Goal: Task Accomplishment & Management: Complete application form

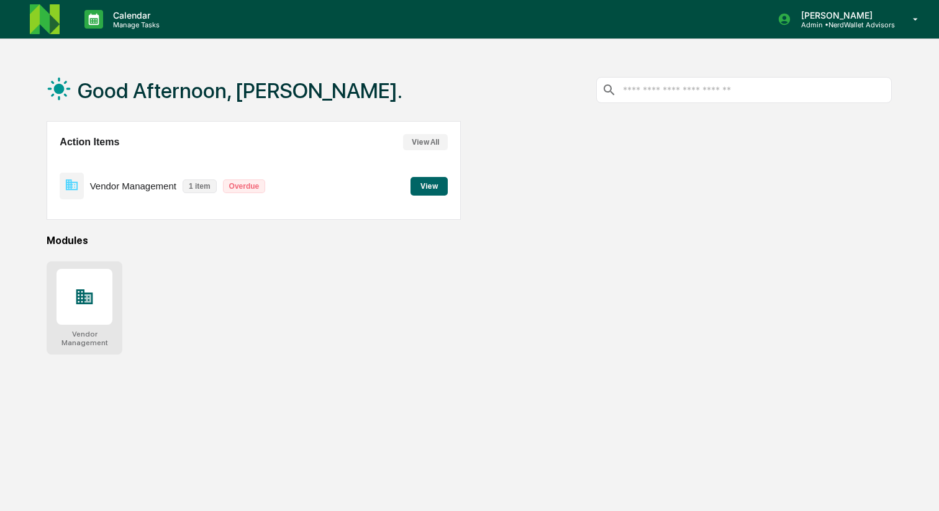
click at [89, 309] on div at bounding box center [85, 297] width 56 height 56
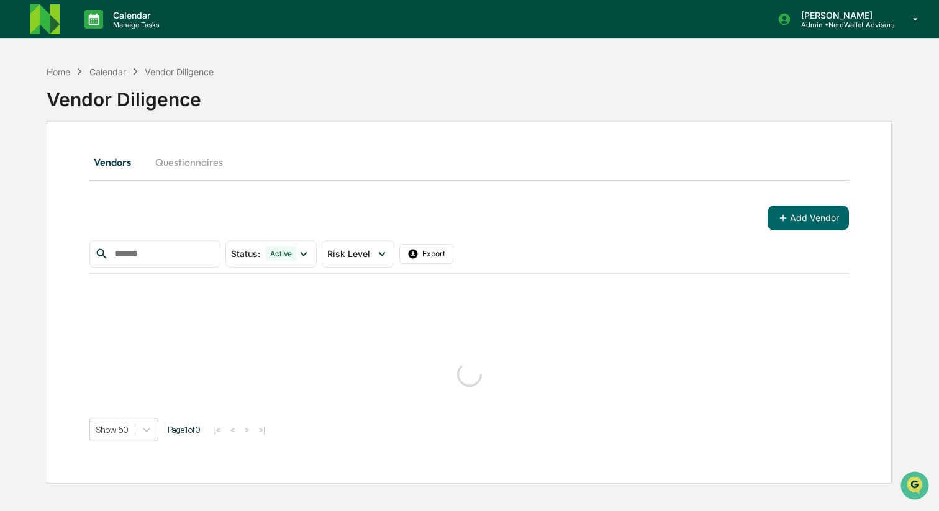
click at [180, 250] on input "text" at bounding box center [162, 254] width 106 height 16
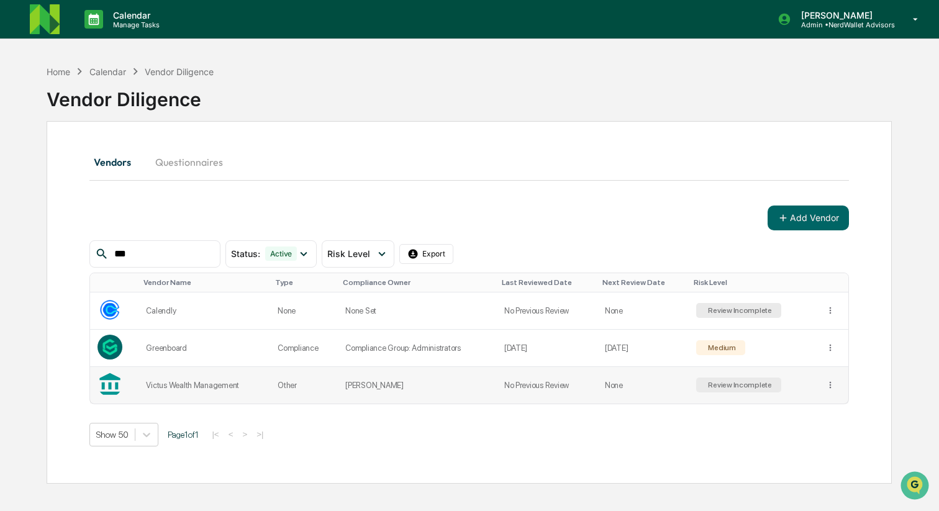
type input "***"
click at [213, 391] on td "Victus Wealth Management" at bounding box center [205, 385] width 132 height 37
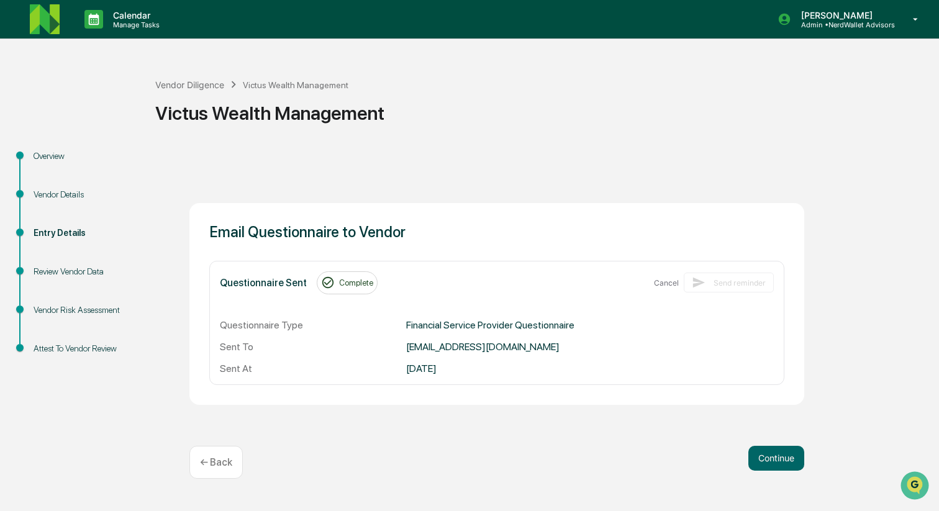
click at [99, 268] on div "Review Vendor Data" at bounding box center [85, 271] width 102 height 13
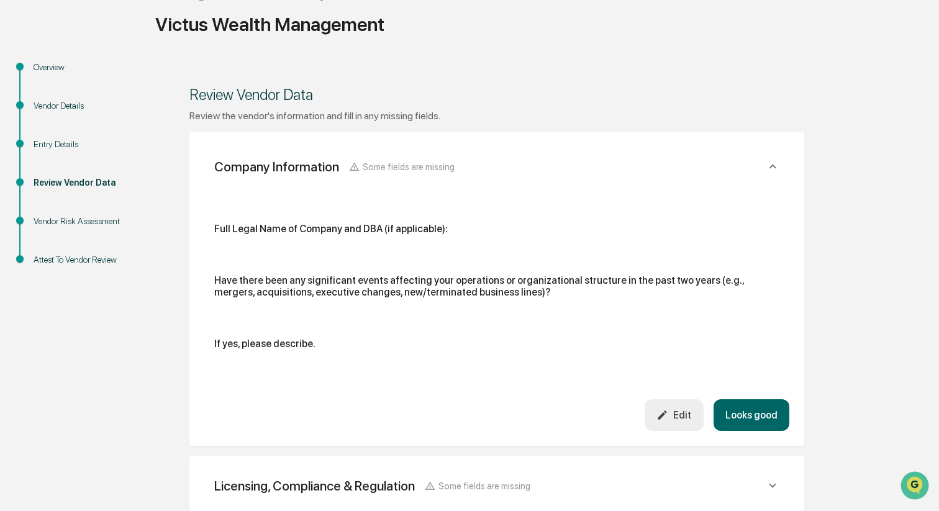
scroll to position [90, 0]
click at [672, 406] on button "Edit" at bounding box center [674, 414] width 59 height 32
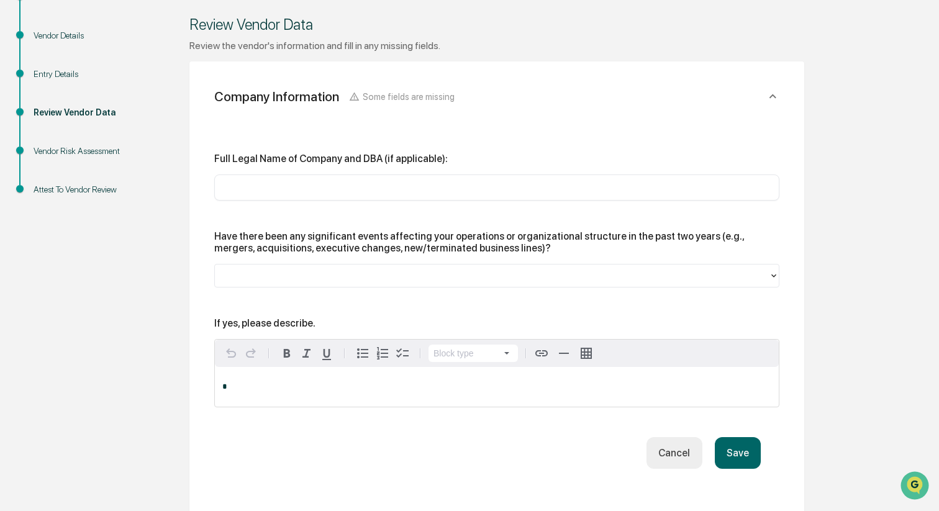
scroll to position [165, 0]
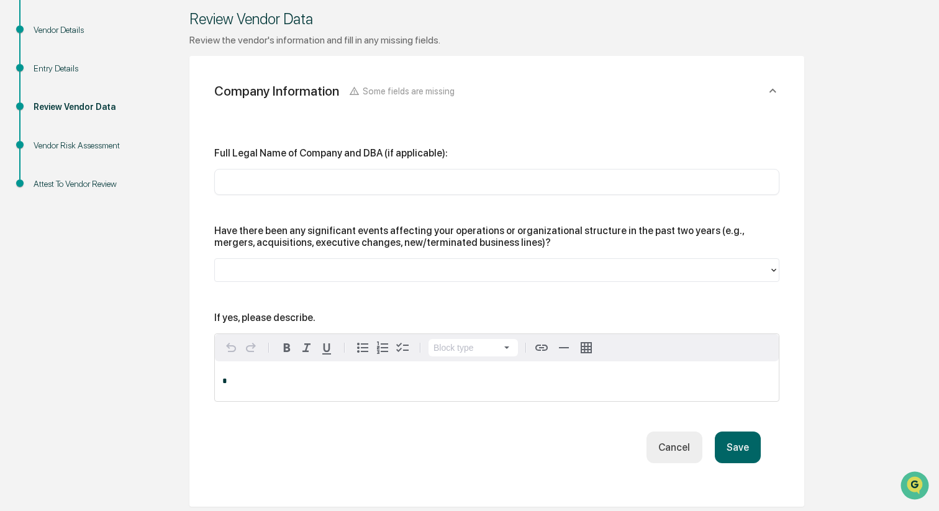
click at [306, 184] on input "text" at bounding box center [497, 182] width 547 height 12
paste input "**********"
type input "**********"
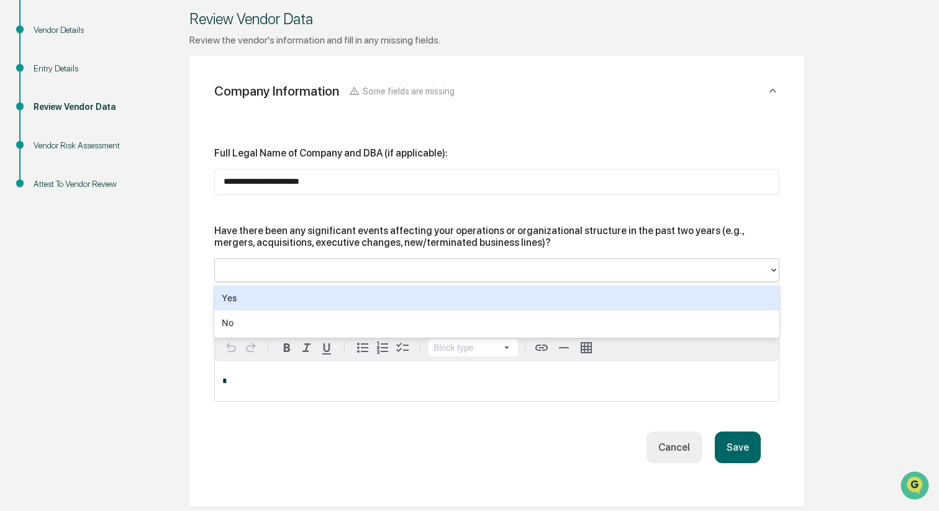
click at [280, 269] on div at bounding box center [492, 270] width 542 height 14
paste input "**"
type input "**"
click at [192, 319] on div "**********" at bounding box center [496, 281] width 615 height 451
click at [253, 266] on div at bounding box center [492, 270] width 542 height 14
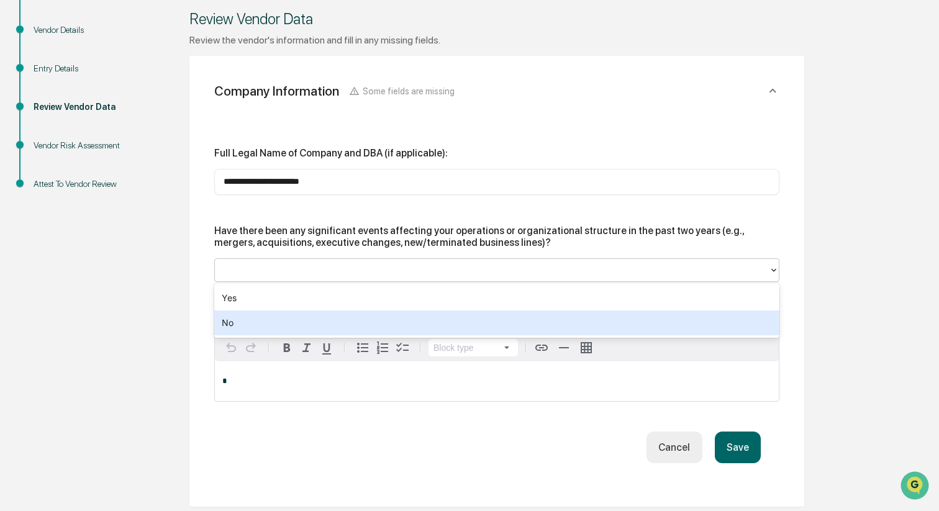
click at [235, 325] on div "No" at bounding box center [496, 323] width 565 height 25
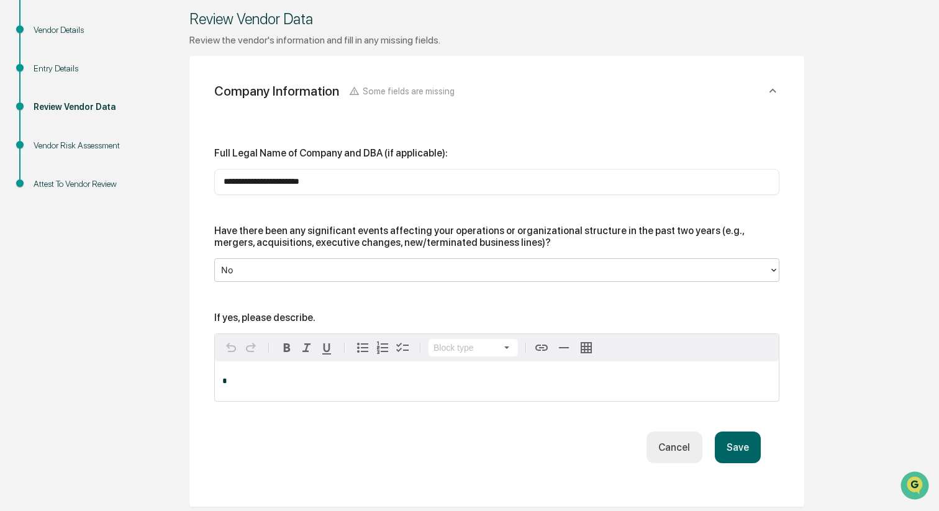
click at [731, 445] on button "Save" at bounding box center [738, 448] width 46 height 32
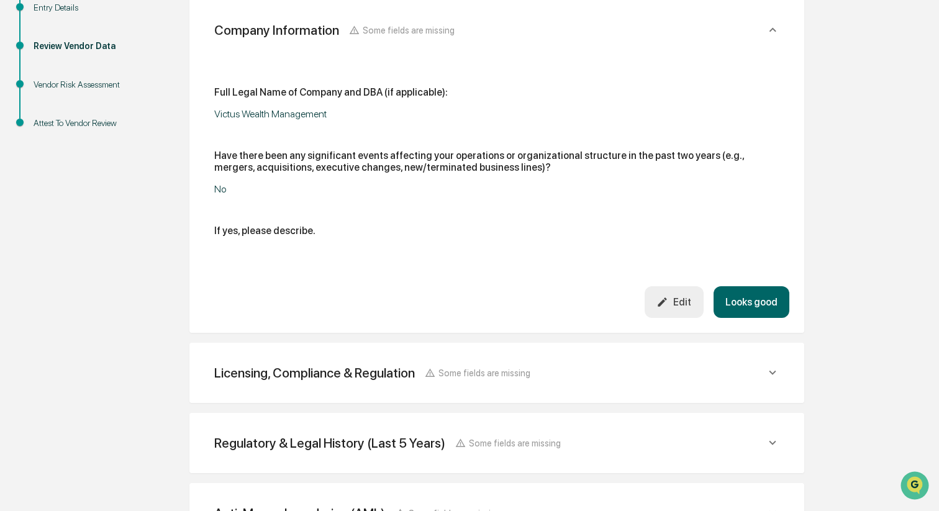
scroll to position [230, 0]
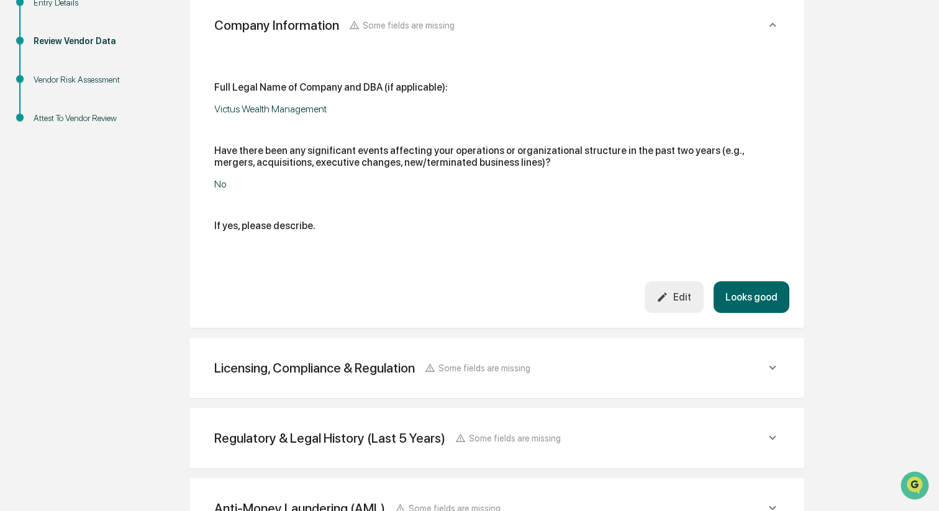
click at [663, 378] on div "Licensing, Compliance & Regulation Some fields are missing" at bounding box center [496, 368] width 585 height 30
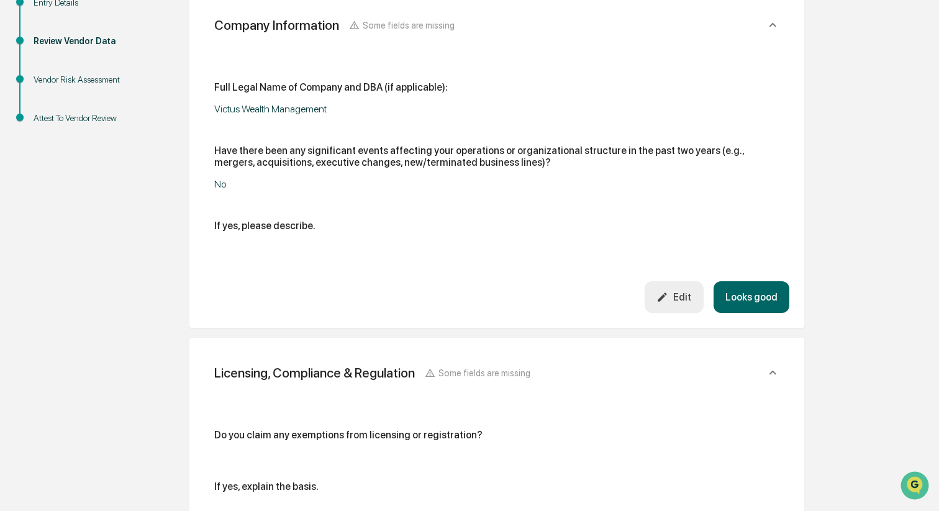
click at [752, 292] on button "Looks good" at bounding box center [752, 297] width 76 height 32
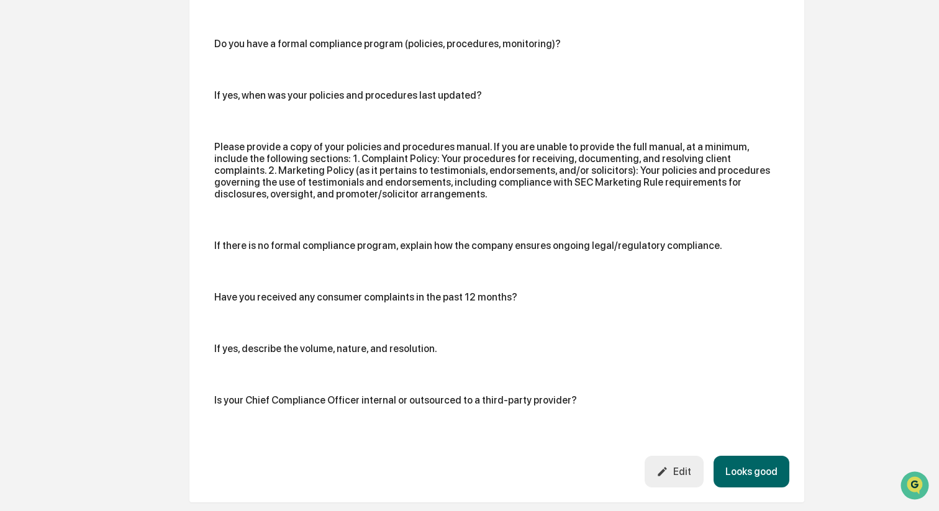
scroll to position [666, 0]
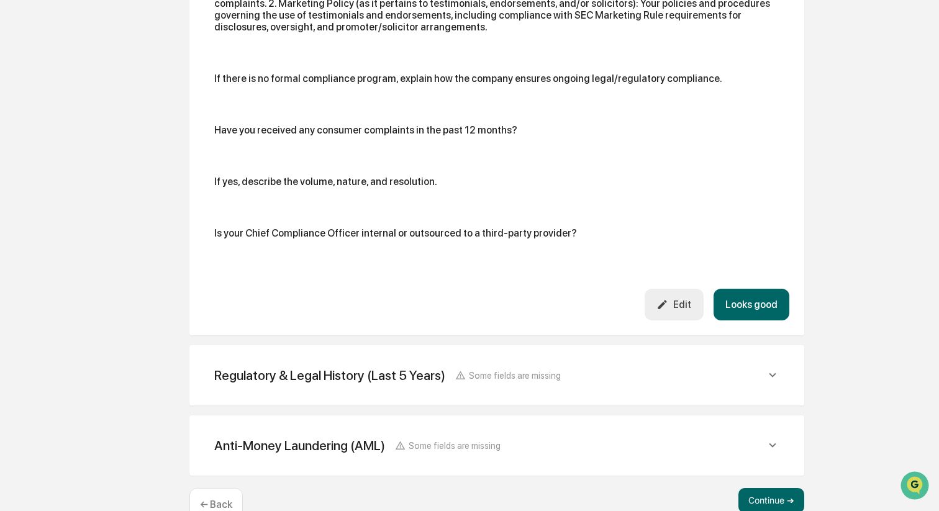
click at [675, 300] on div "Edit" at bounding box center [674, 305] width 35 height 12
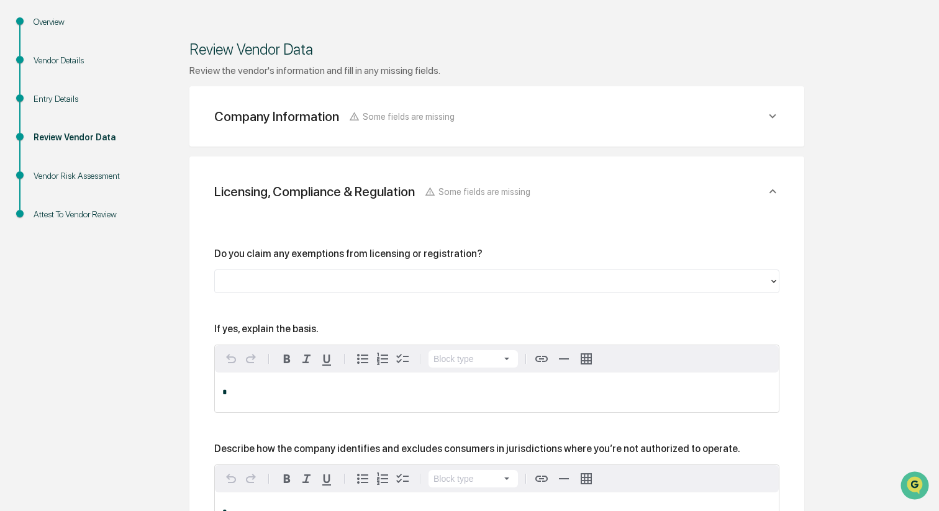
scroll to position [135, 0]
click at [401, 280] on div at bounding box center [492, 280] width 542 height 14
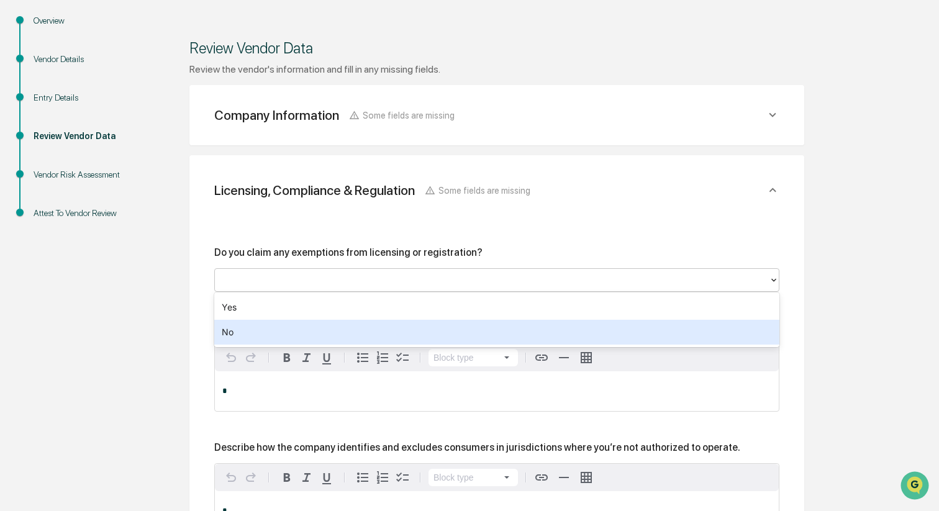
click at [363, 330] on div "No" at bounding box center [496, 332] width 565 height 25
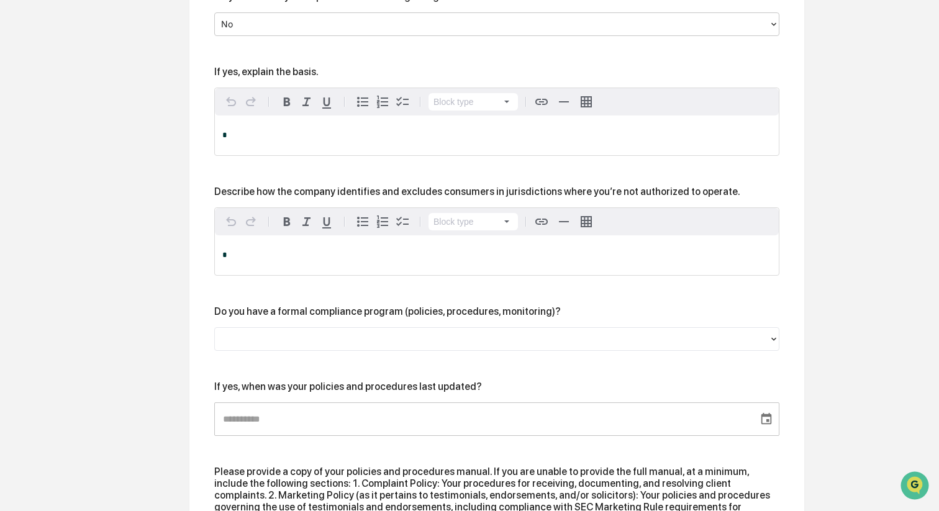
scroll to position [397, 0]
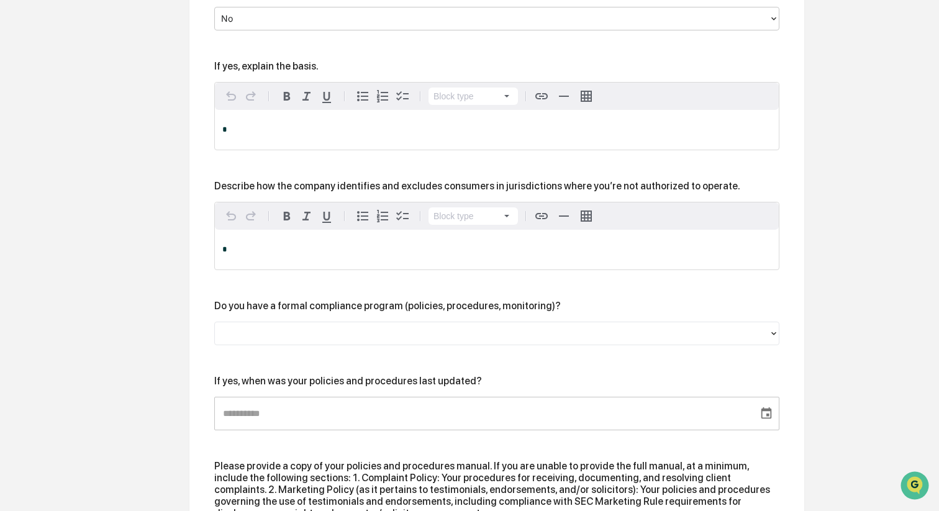
click at [271, 250] on p "*" at bounding box center [496, 249] width 549 height 9
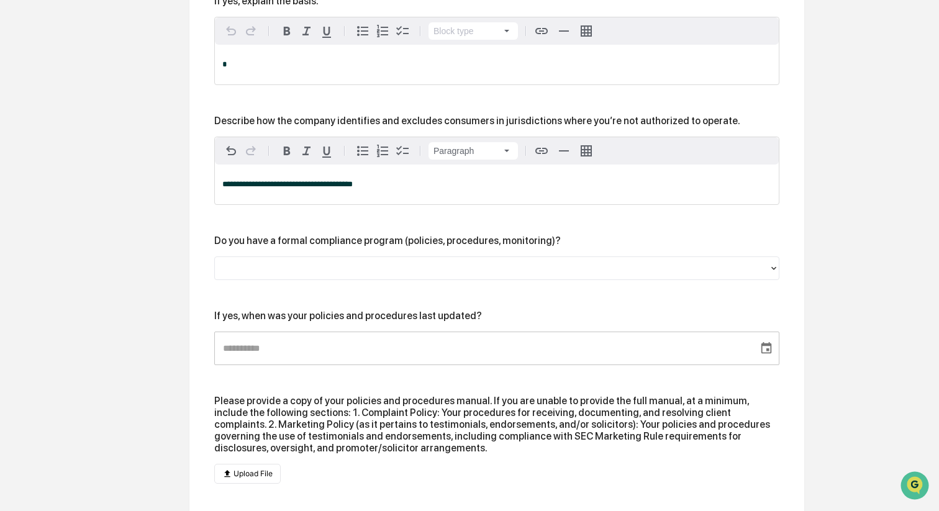
scroll to position [469, 0]
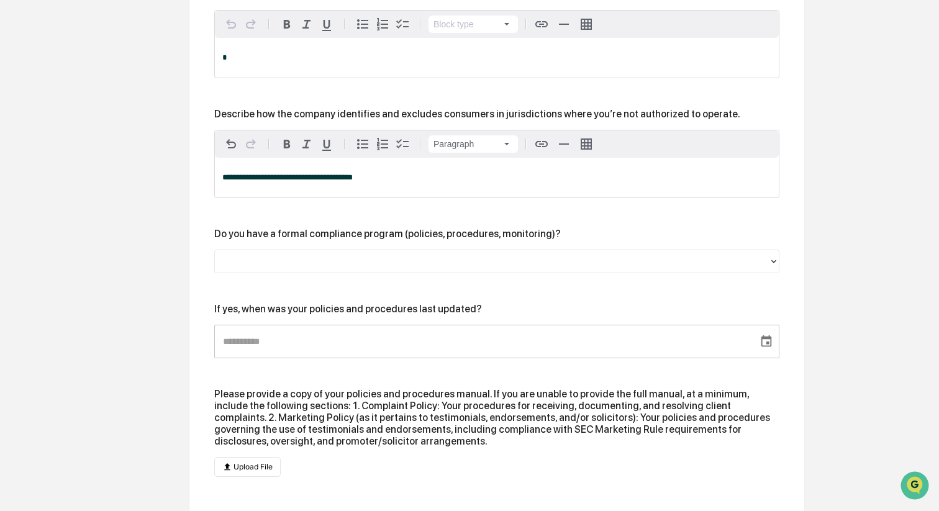
click at [249, 266] on div at bounding box center [492, 261] width 542 height 14
click at [242, 267] on div at bounding box center [492, 261] width 542 height 14
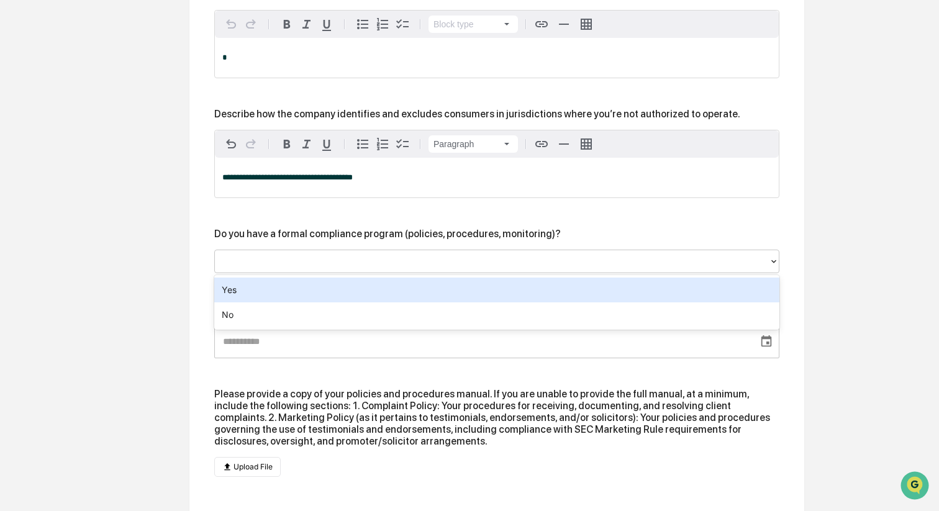
click at [231, 292] on div "Yes" at bounding box center [496, 290] width 565 height 25
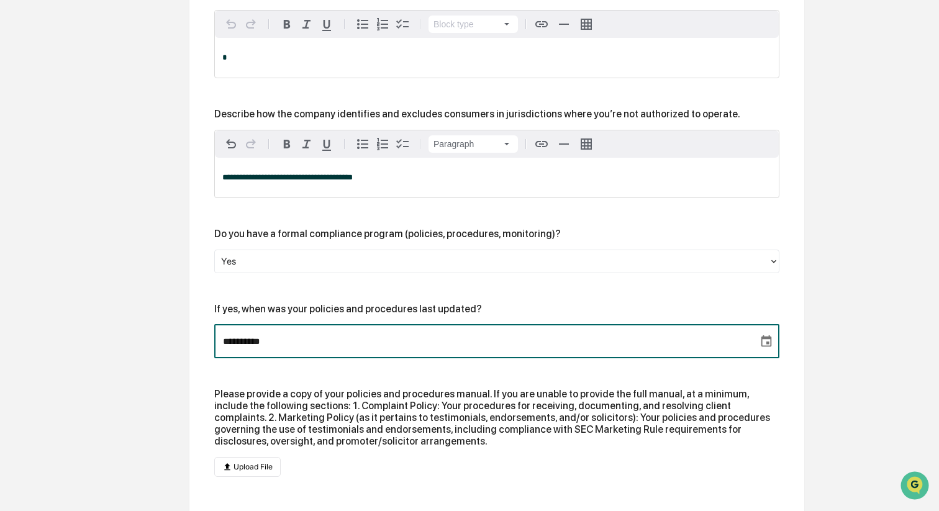
click at [235, 340] on input "**********" at bounding box center [481, 342] width 535 height 34
type input "**********"
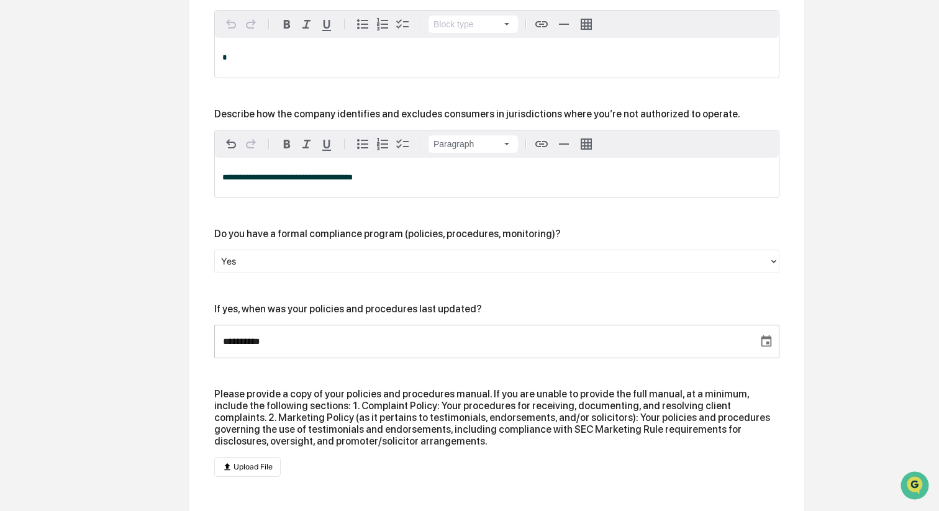
click at [280, 397] on div "Please provide a copy of your policies and procedures manual. If you are unable…" at bounding box center [496, 417] width 565 height 59
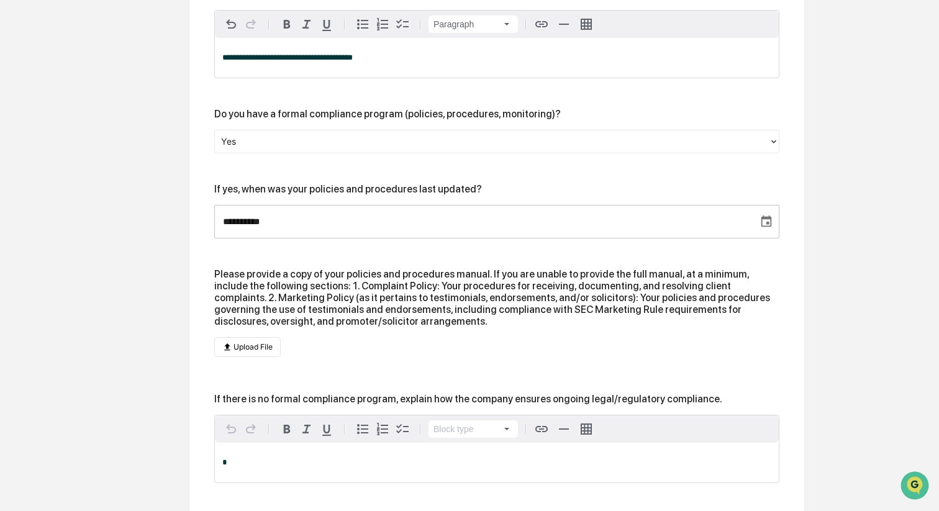
scroll to position [632, 0]
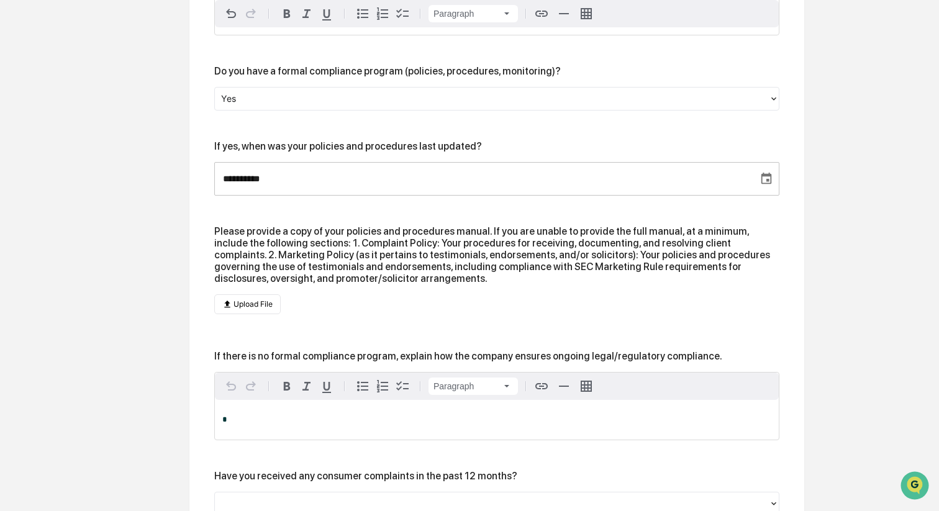
click at [262, 411] on div "*" at bounding box center [497, 420] width 564 height 40
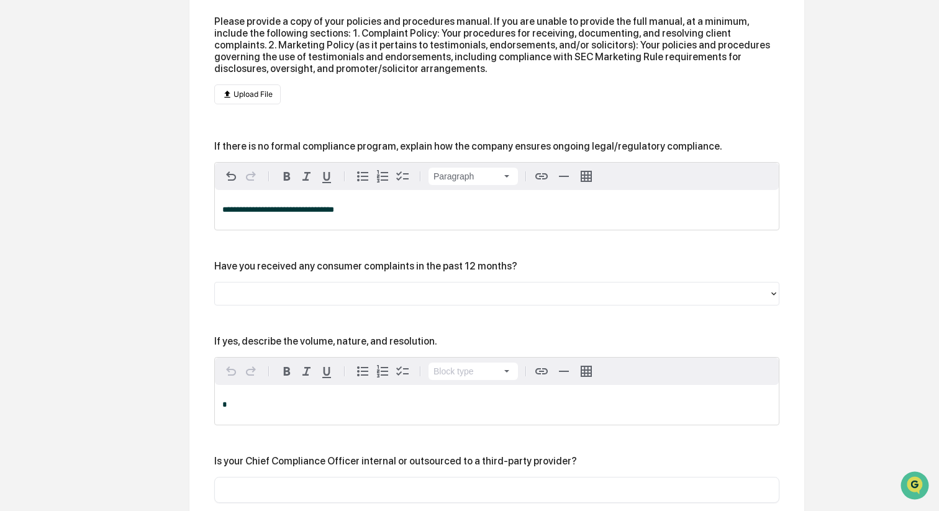
scroll to position [855, 0]
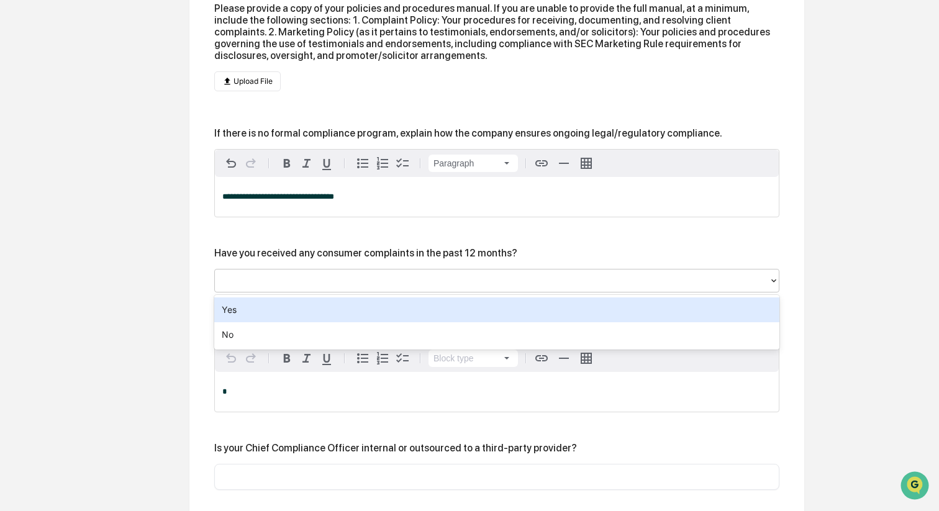
click at [263, 275] on div at bounding box center [492, 280] width 542 height 14
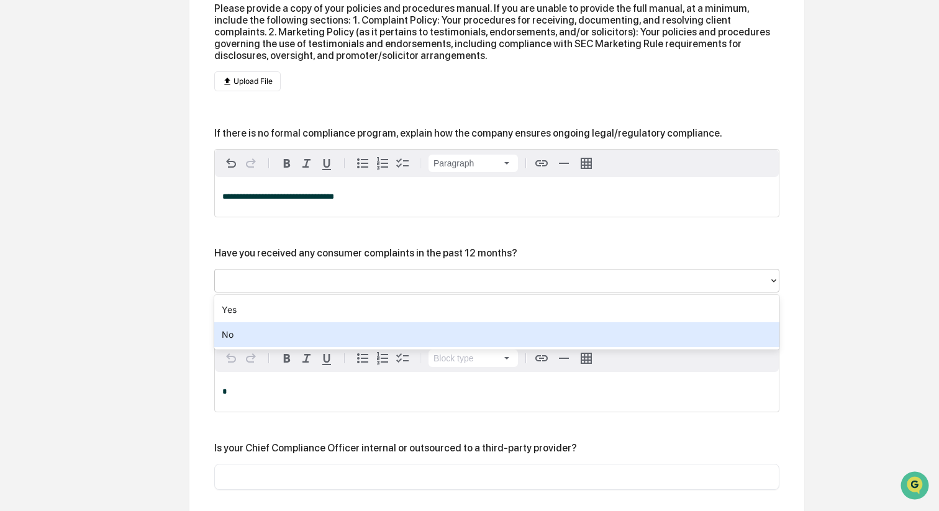
click at [244, 340] on div "No" at bounding box center [496, 334] width 565 height 25
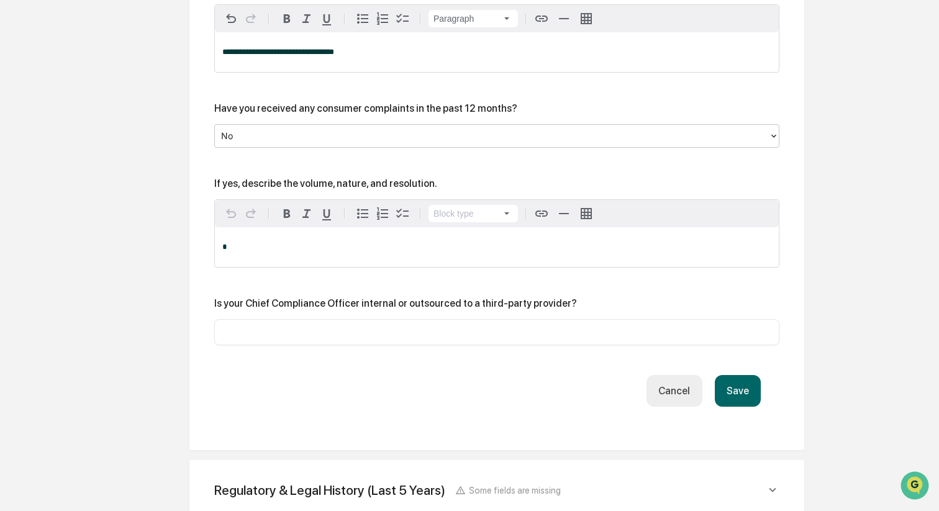
scroll to position [1022, 0]
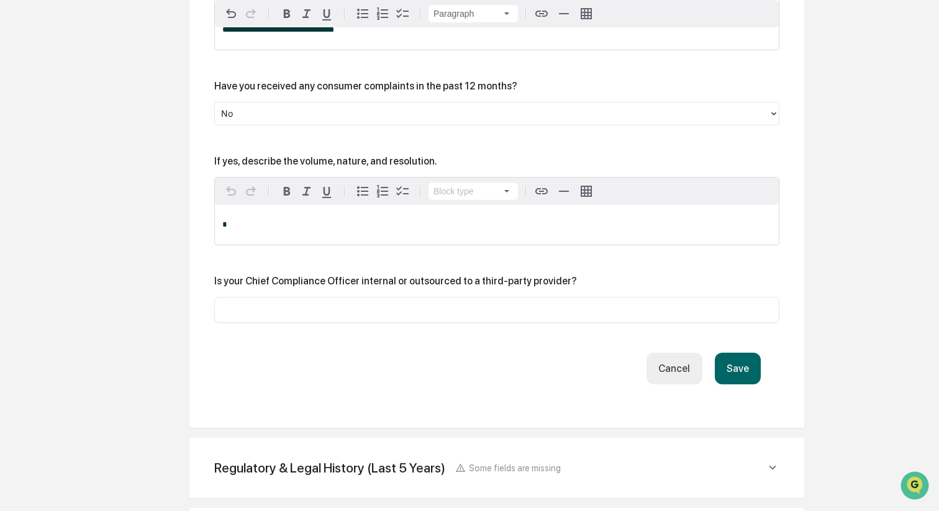
click at [376, 305] on input "text" at bounding box center [497, 310] width 547 height 12
paste input "**********"
type input "**********"
click at [737, 378] on button "Save" at bounding box center [738, 369] width 46 height 32
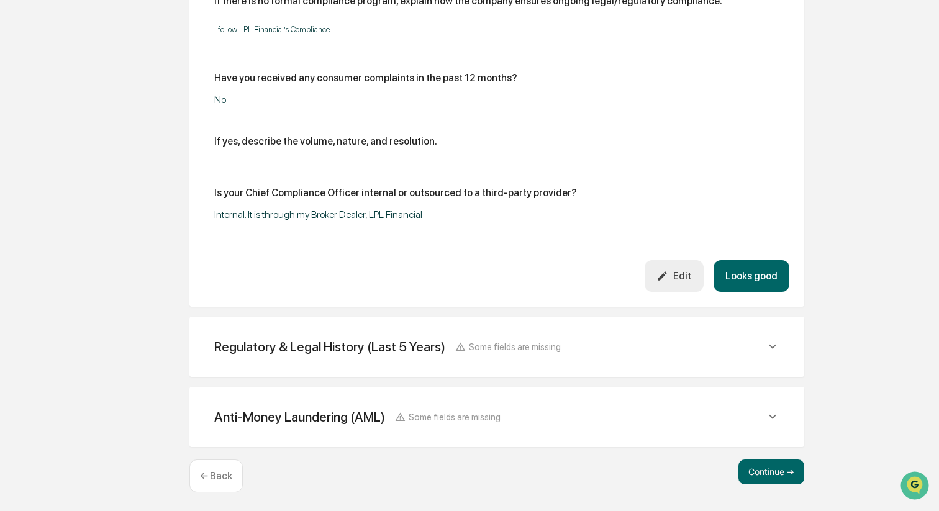
click at [742, 277] on button "Looks good" at bounding box center [752, 276] width 76 height 32
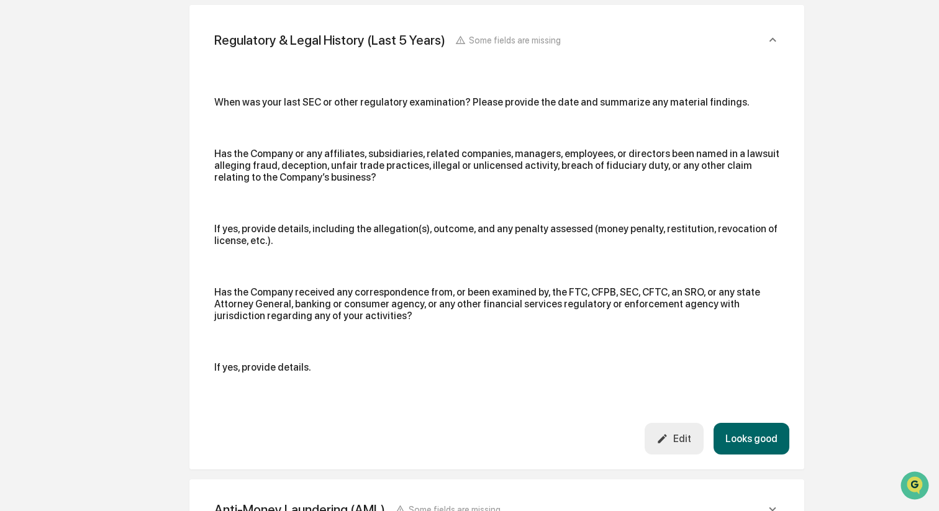
scroll to position [368, 0]
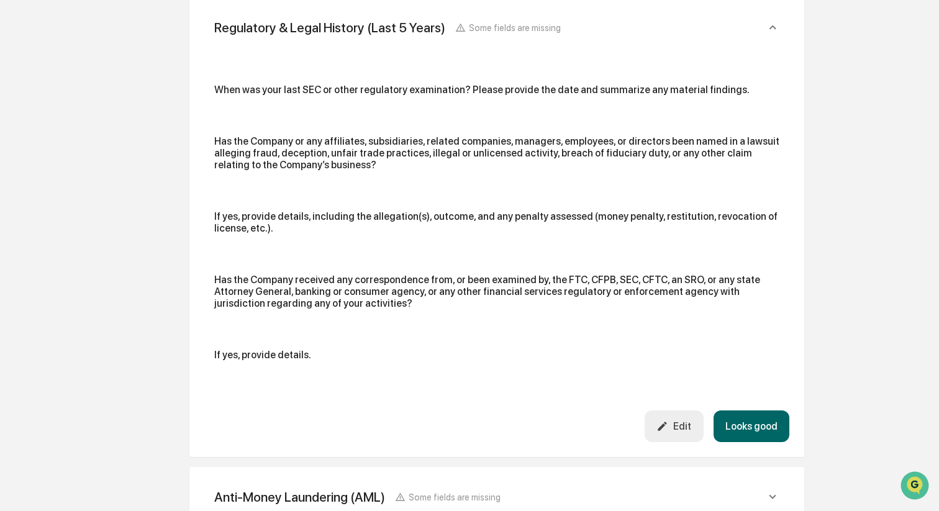
click at [676, 416] on button "Edit" at bounding box center [674, 427] width 59 height 32
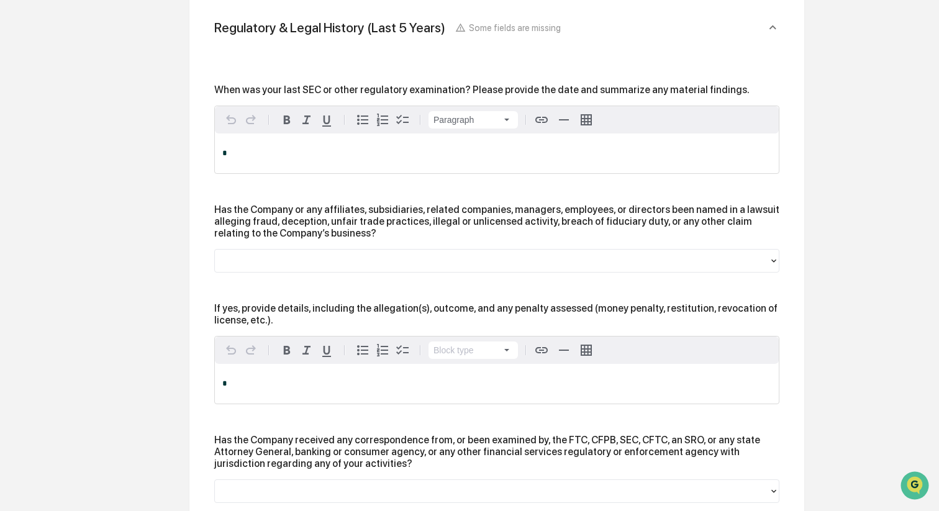
click at [292, 155] on p "*" at bounding box center [496, 153] width 549 height 9
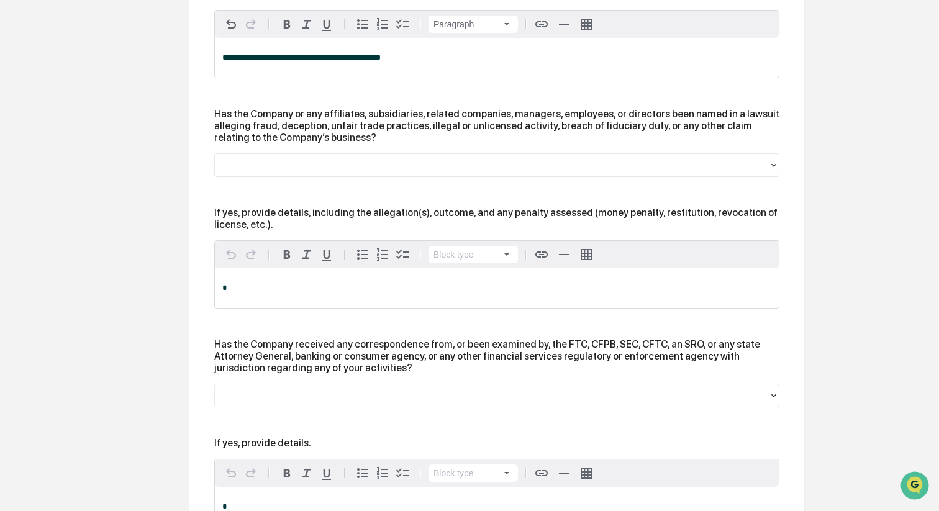
scroll to position [474, 0]
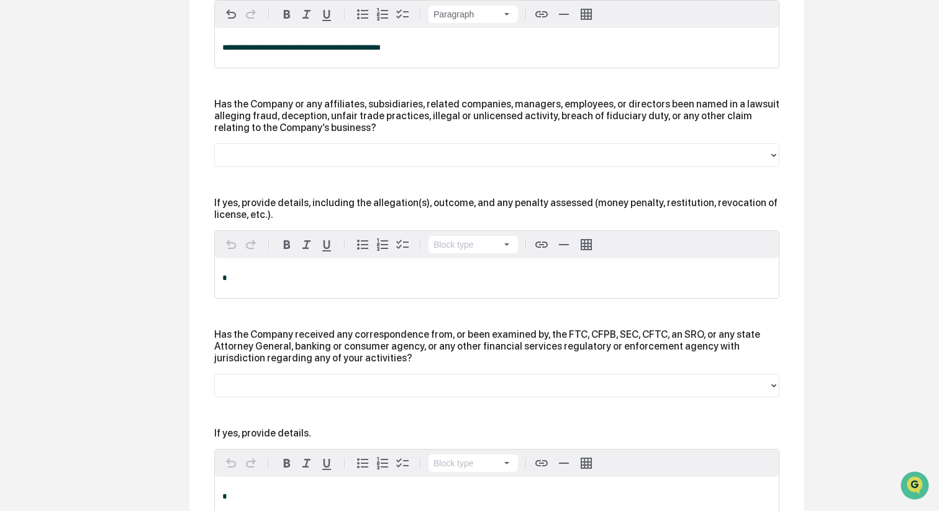
click at [255, 155] on div at bounding box center [492, 155] width 542 height 14
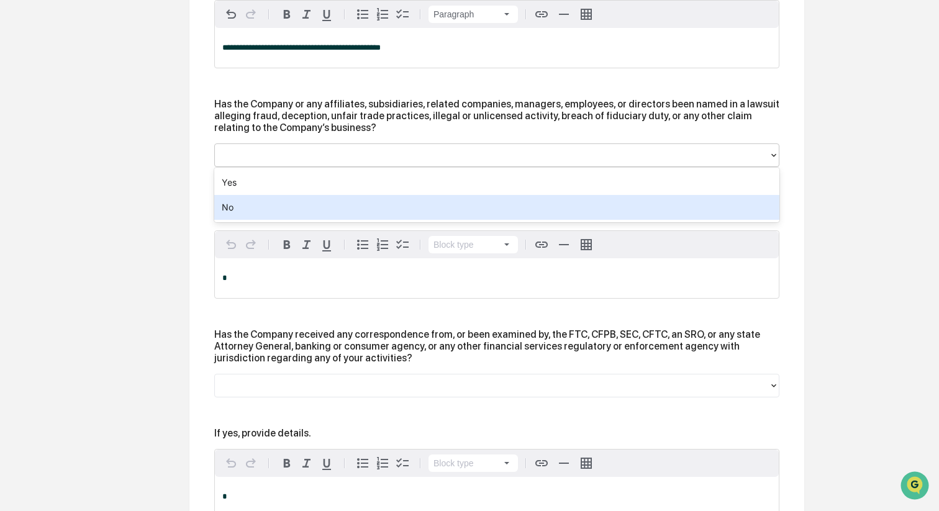
click at [252, 214] on div "No" at bounding box center [496, 207] width 565 height 25
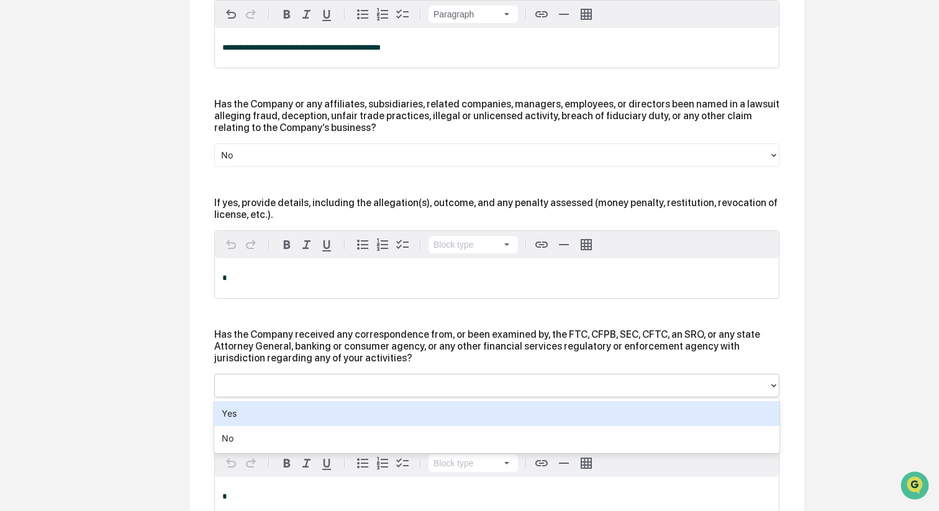
click at [266, 388] on div at bounding box center [492, 385] width 542 height 14
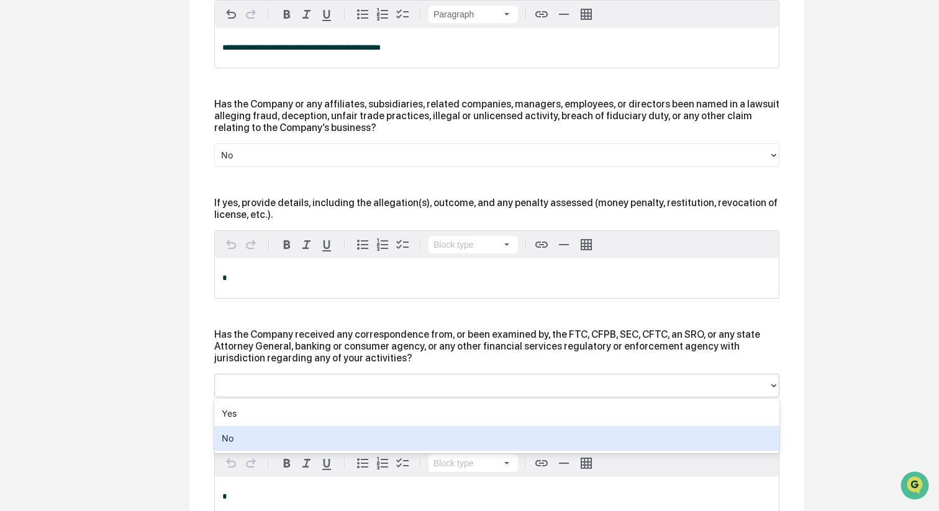
click at [253, 432] on div "No" at bounding box center [496, 438] width 565 height 25
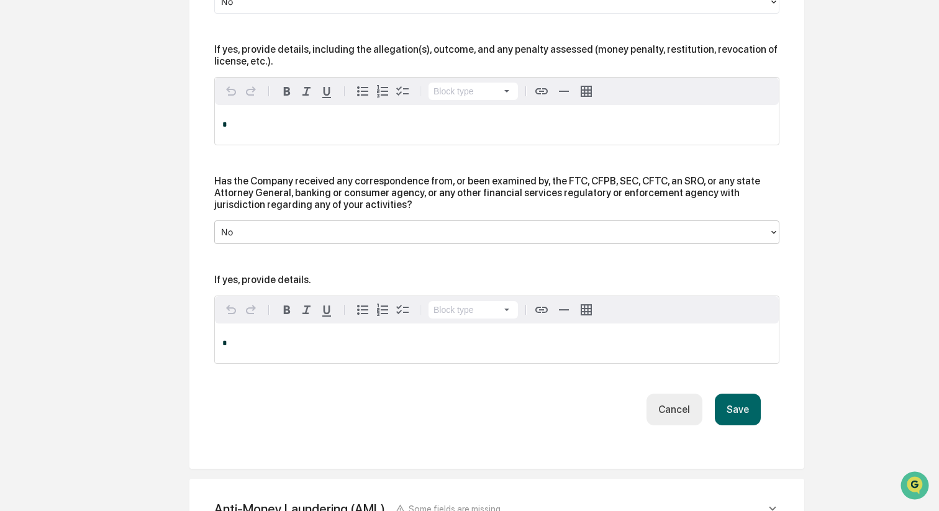
scroll to position [721, 0]
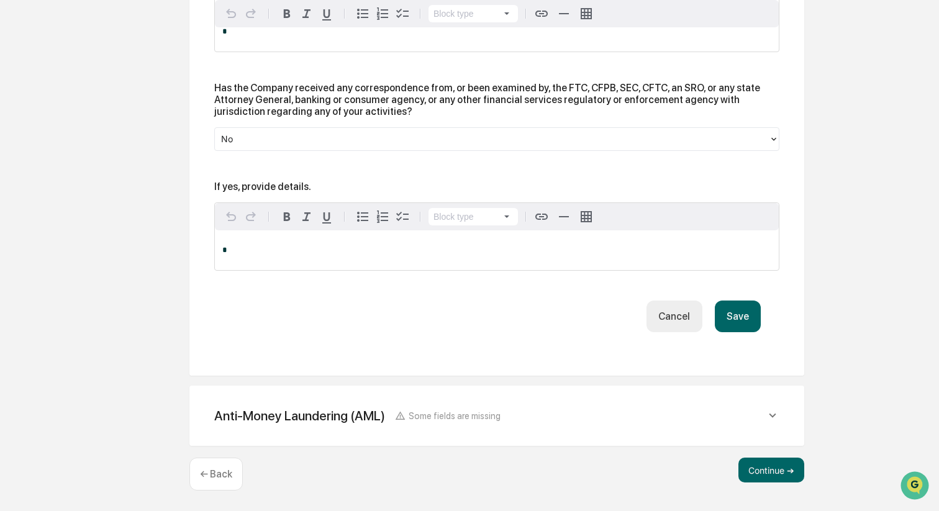
click at [726, 323] on button "Save" at bounding box center [738, 317] width 46 height 32
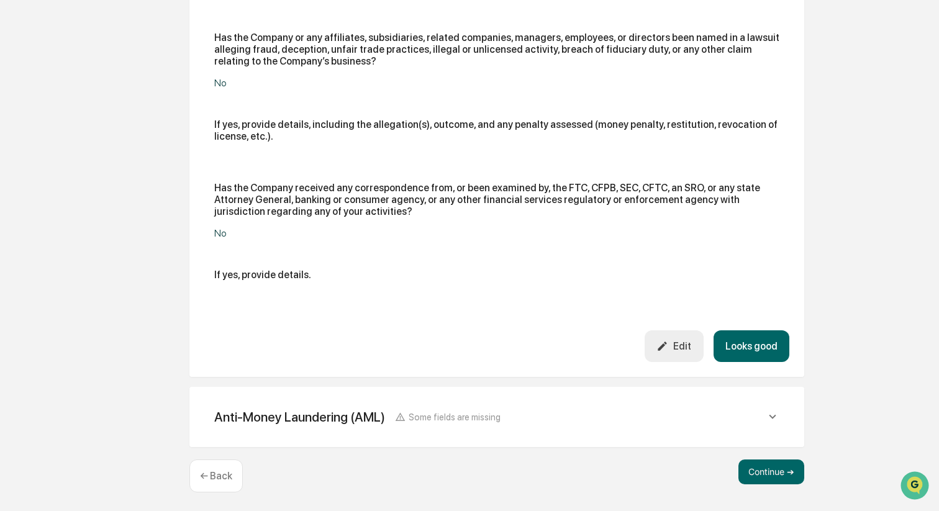
click at [745, 341] on button "Looks good" at bounding box center [752, 346] width 76 height 32
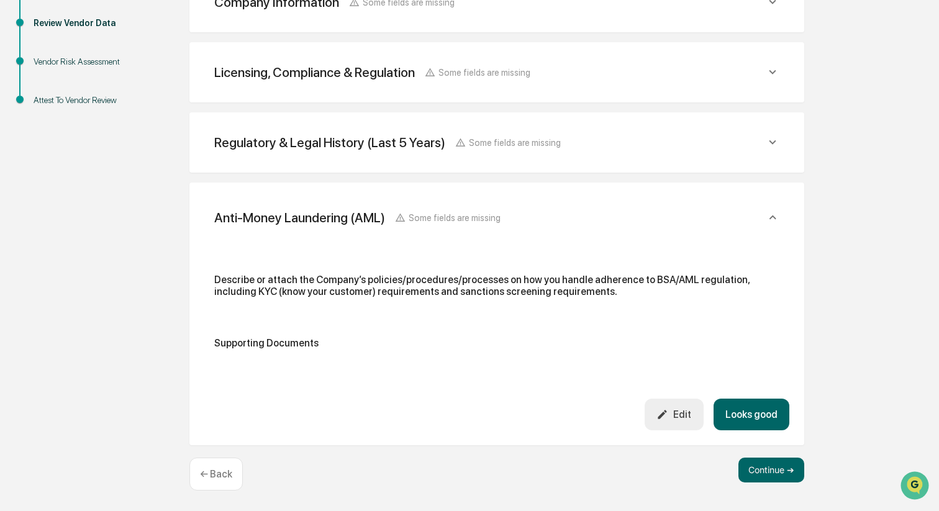
scroll to position [247, 0]
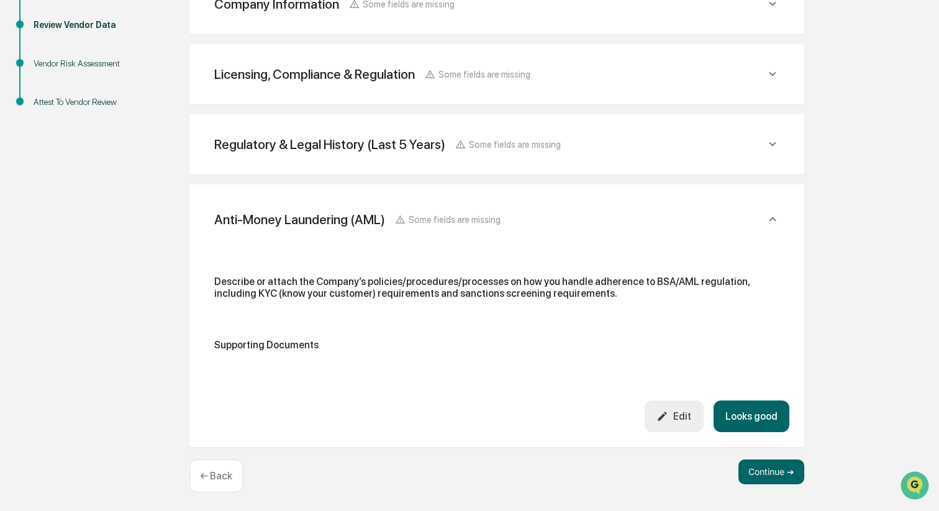
click at [672, 411] on div "Edit" at bounding box center [674, 417] width 35 height 12
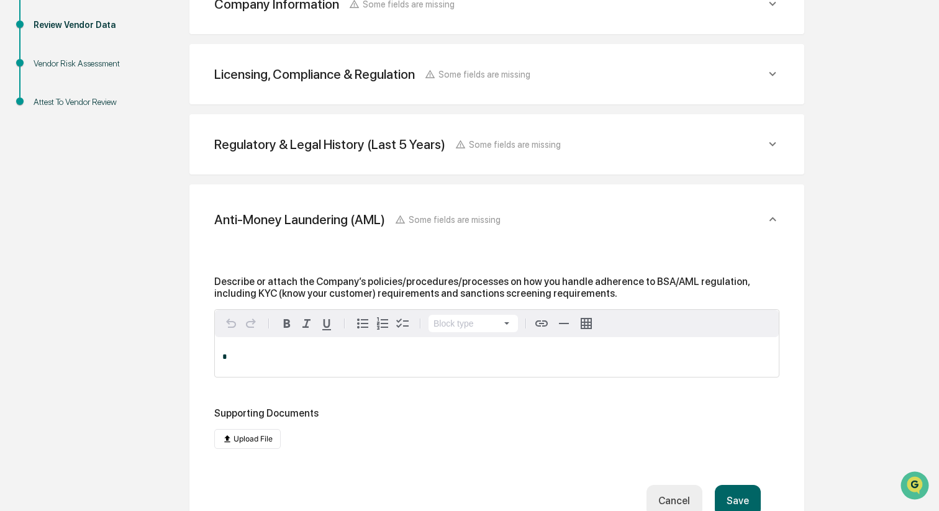
click at [410, 353] on p "*" at bounding box center [496, 357] width 549 height 9
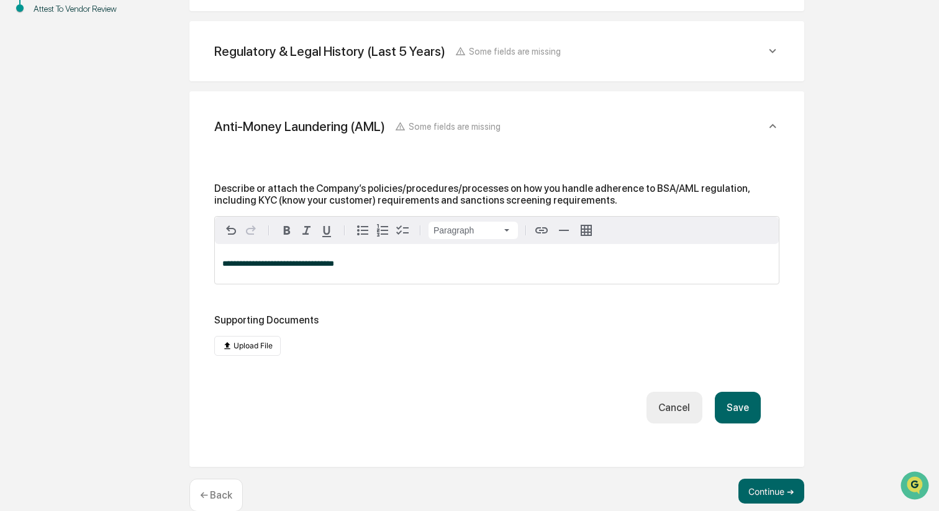
click at [730, 404] on button "Save" at bounding box center [738, 408] width 46 height 32
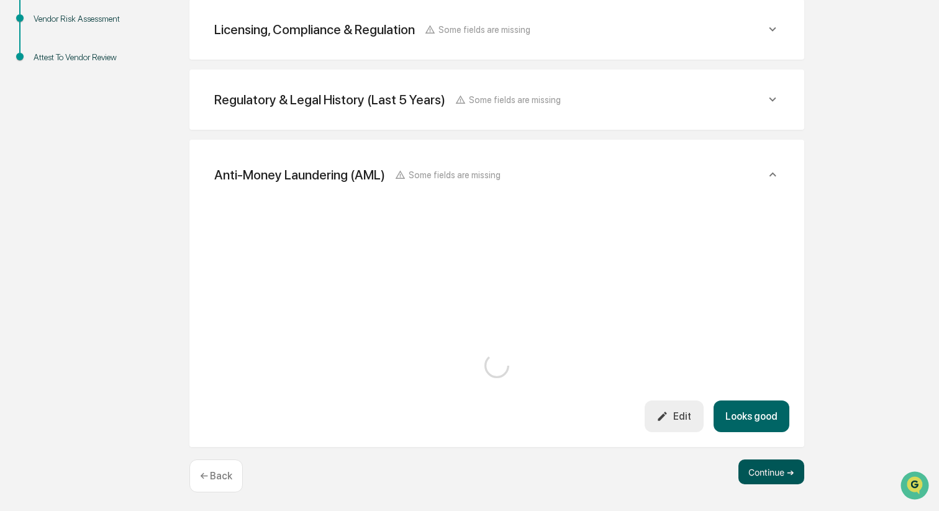
scroll to position [272, 0]
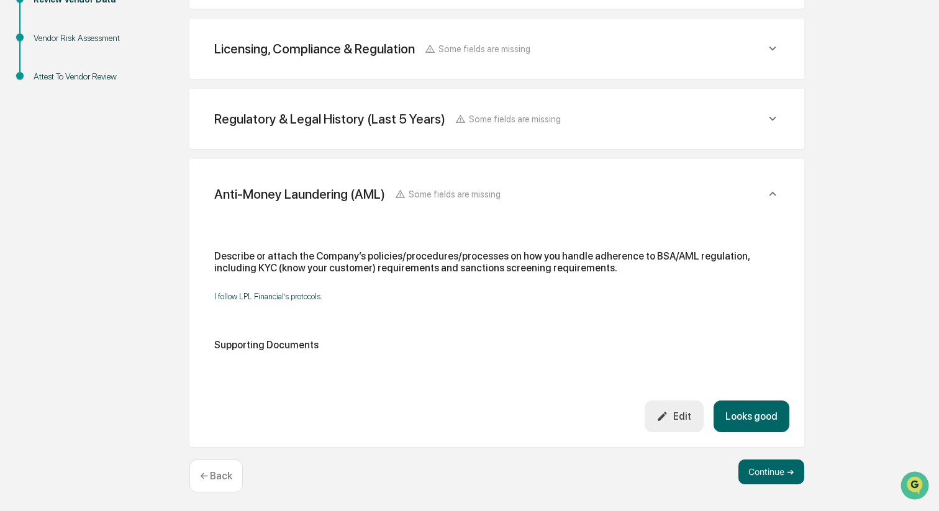
click at [757, 421] on button "Looks good" at bounding box center [752, 417] width 76 height 32
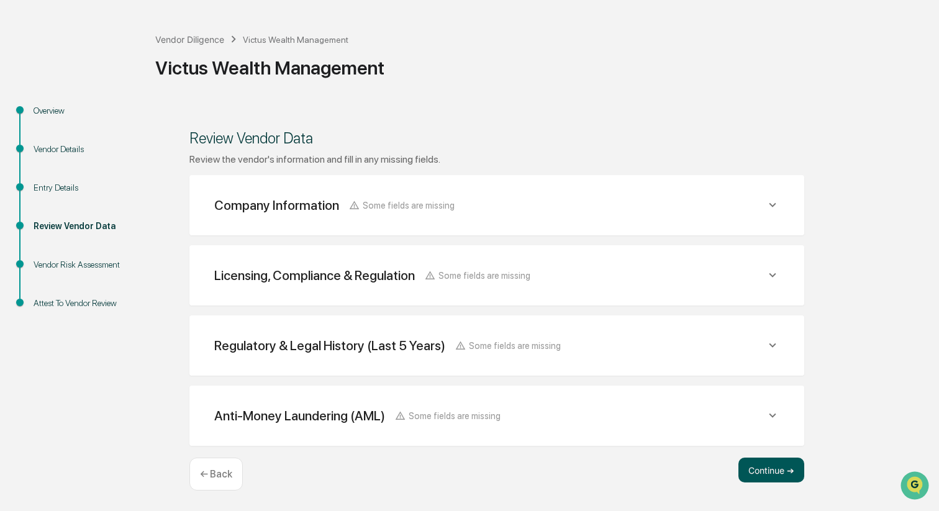
scroll to position [44, 0]
click at [766, 465] on button "Continue ➔" at bounding box center [772, 471] width 66 height 25
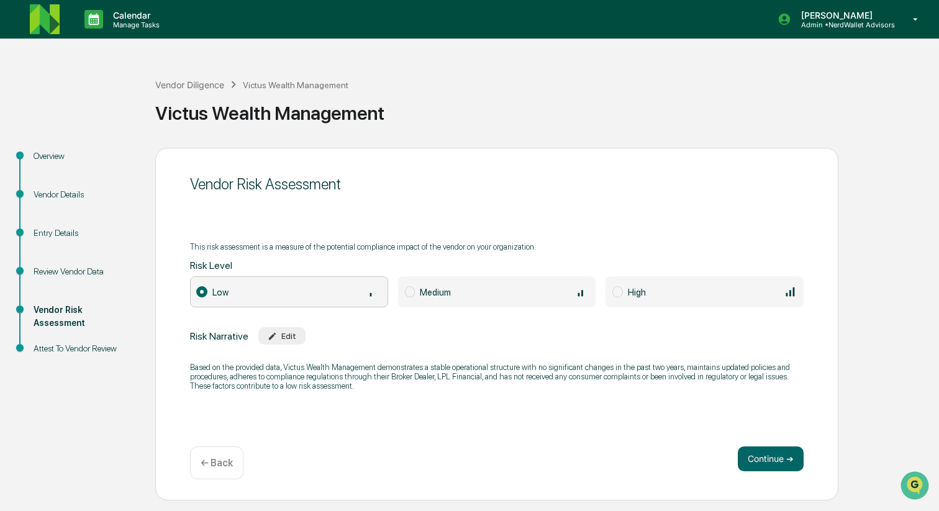
click at [90, 268] on div "Review Vendor Data" at bounding box center [85, 271] width 102 height 13
